Goal: Task Accomplishment & Management: Complete application form

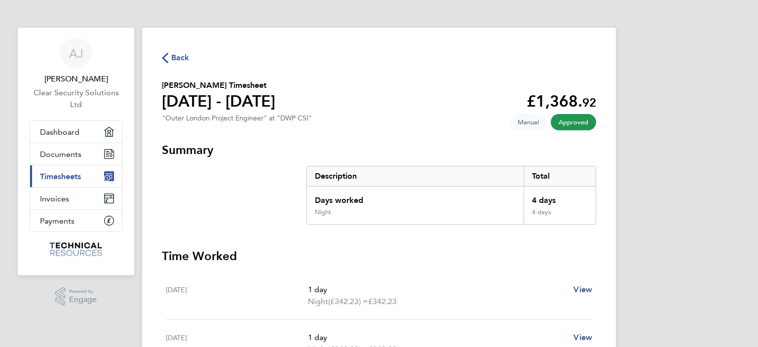
click at [61, 181] on link "Current page: Timesheets" at bounding box center [76, 176] width 92 height 22
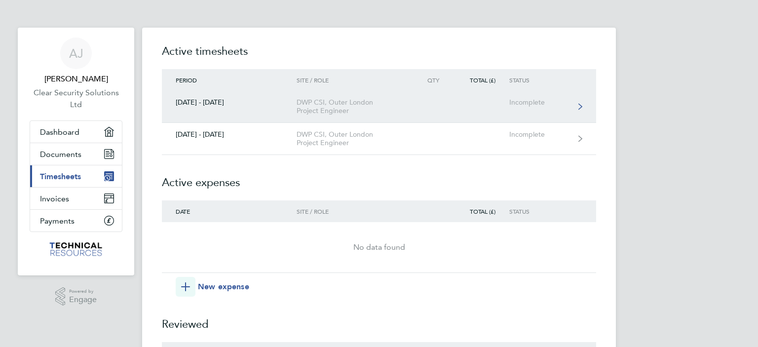
click at [335, 103] on div "DWP CSI, Outer London Project Engineer" at bounding box center [353, 106] width 113 height 17
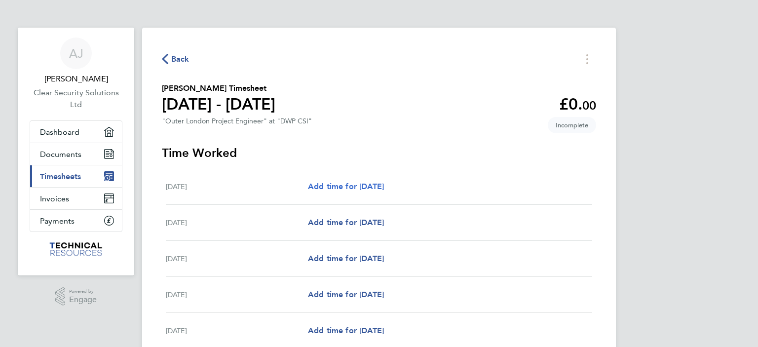
click at [337, 182] on span "Add time for [DATE]" at bounding box center [346, 186] width 76 height 9
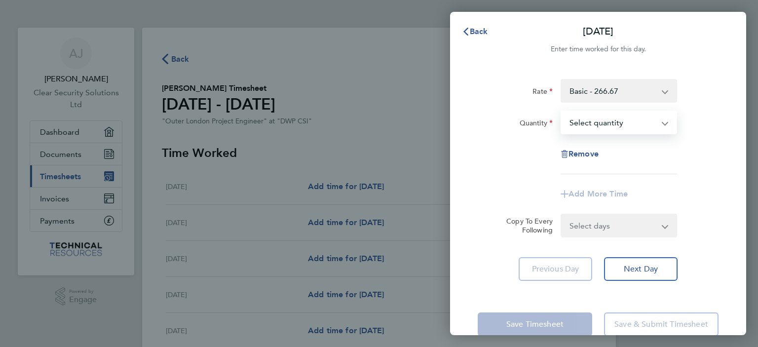
click at [600, 117] on select "Select quantity 0.5 1" at bounding box center [612, 122] width 103 height 22
select select "1"
click at [561, 111] on select "Select quantity 0.5 1" at bounding box center [612, 122] width 103 height 22
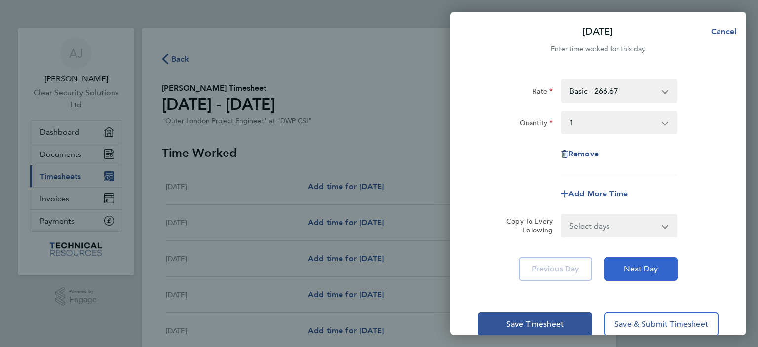
click at [644, 270] on span "Next Day" at bounding box center [641, 269] width 34 height 10
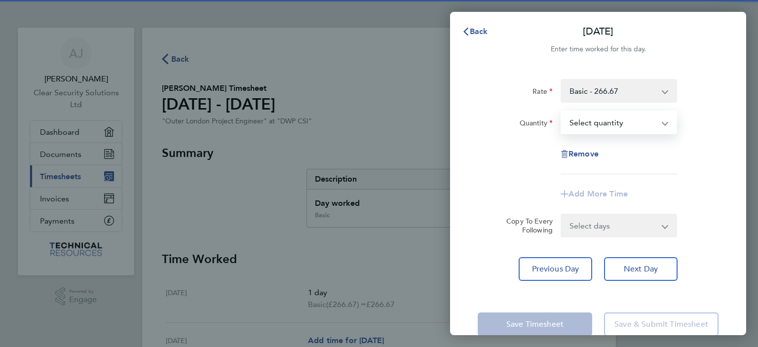
click at [595, 121] on select "Select quantity 0.5 1" at bounding box center [612, 122] width 103 height 22
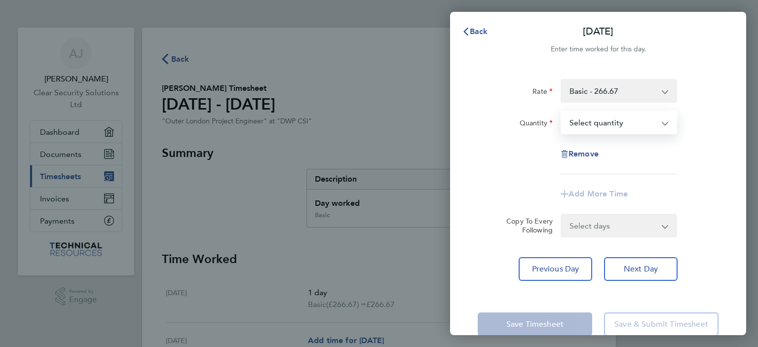
select select "1"
click at [561, 111] on select "Select quantity 0.5 1" at bounding box center [612, 122] width 103 height 22
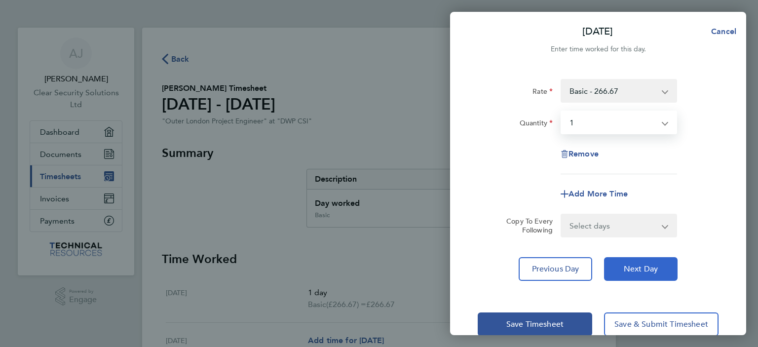
click at [636, 270] on span "Next Day" at bounding box center [641, 269] width 34 height 10
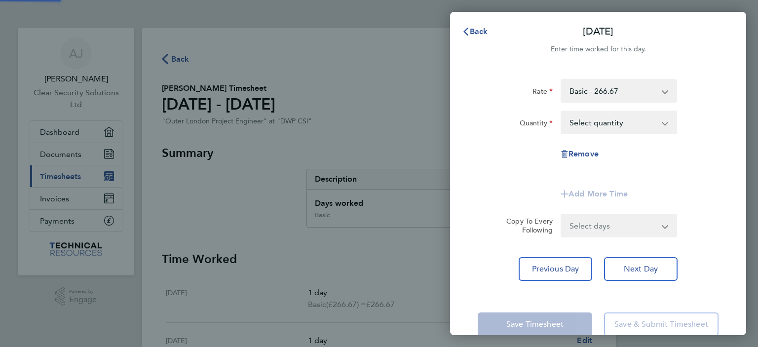
click at [580, 121] on select "Select quantity 0.5 1" at bounding box center [612, 122] width 103 height 22
select select "1"
click at [561, 111] on select "Select quantity 0.5 1" at bounding box center [612, 122] width 103 height 22
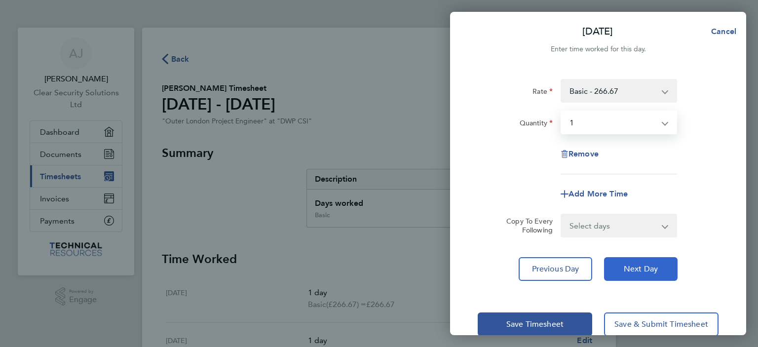
click at [624, 270] on span "Next Day" at bounding box center [641, 269] width 34 height 10
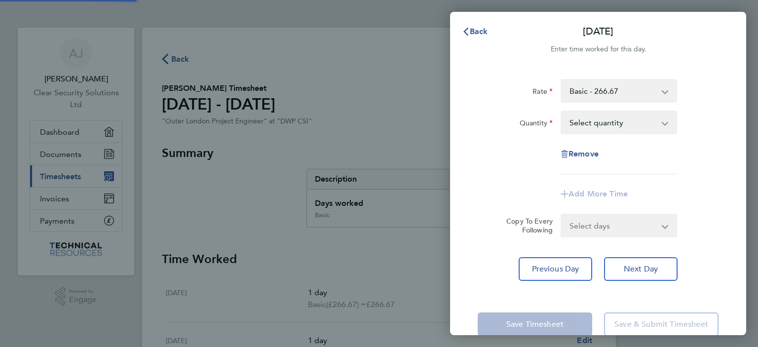
click at [590, 122] on select "Select quantity 0.5 1" at bounding box center [612, 122] width 103 height 22
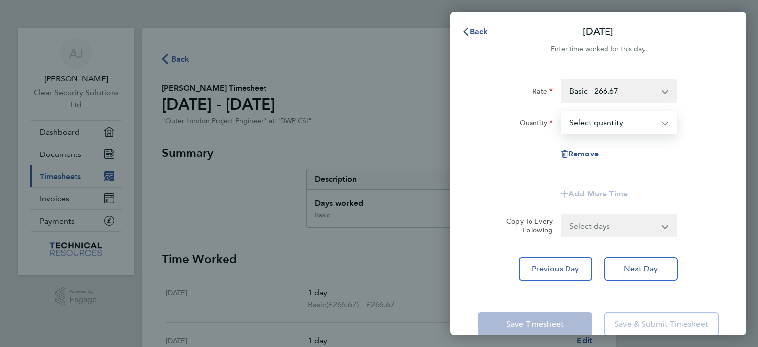
select select "1"
click at [561, 111] on select "Select quantity 0.5 1" at bounding box center [612, 122] width 103 height 22
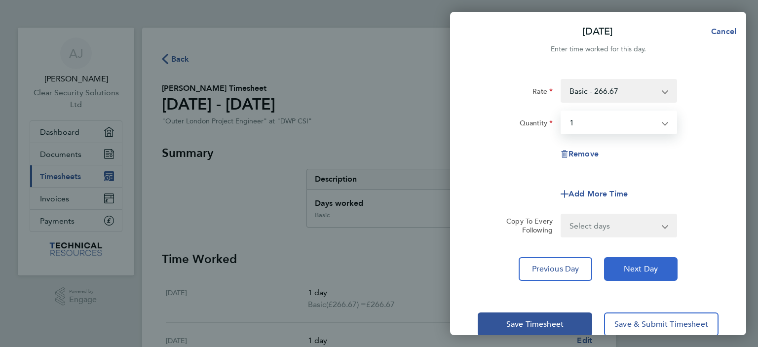
click at [631, 266] on span "Next Day" at bounding box center [641, 269] width 34 height 10
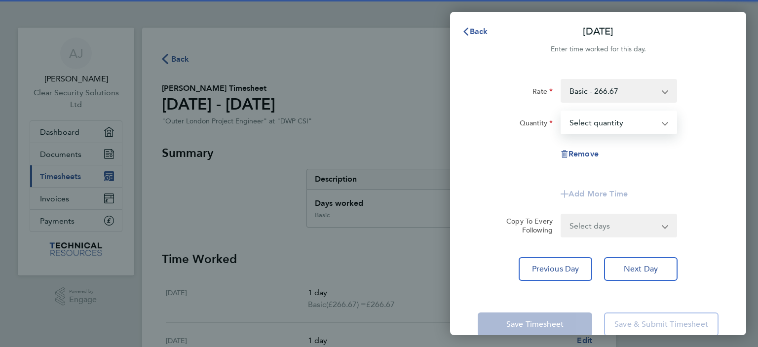
click at [583, 120] on select "Select quantity 0.5 1" at bounding box center [612, 122] width 103 height 22
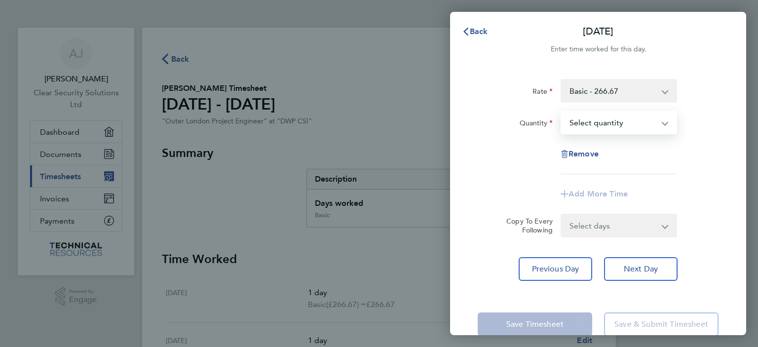
select select "1"
click at [561, 111] on select "Select quantity 0.5 1" at bounding box center [612, 122] width 103 height 22
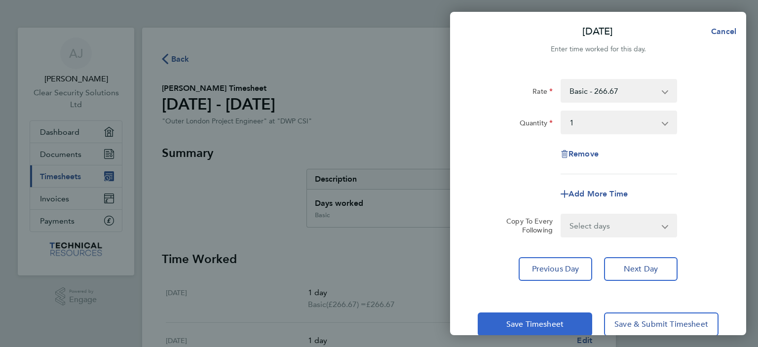
click at [544, 324] on span "Save Timesheet" at bounding box center [534, 324] width 57 height 10
